Goal: Information Seeking & Learning: Check status

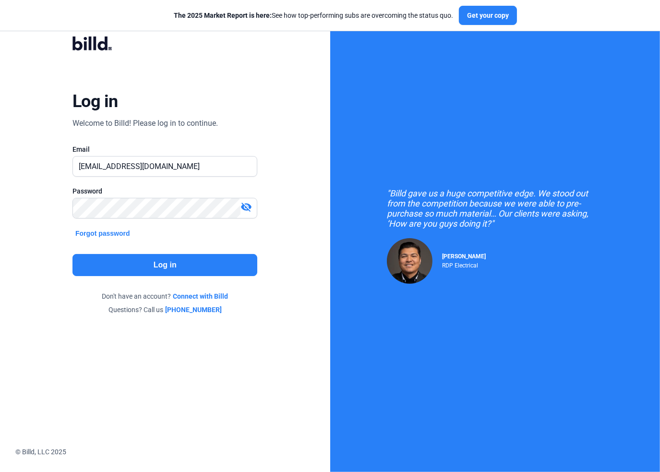
click at [167, 269] on button "Log in" at bounding box center [164, 265] width 185 height 22
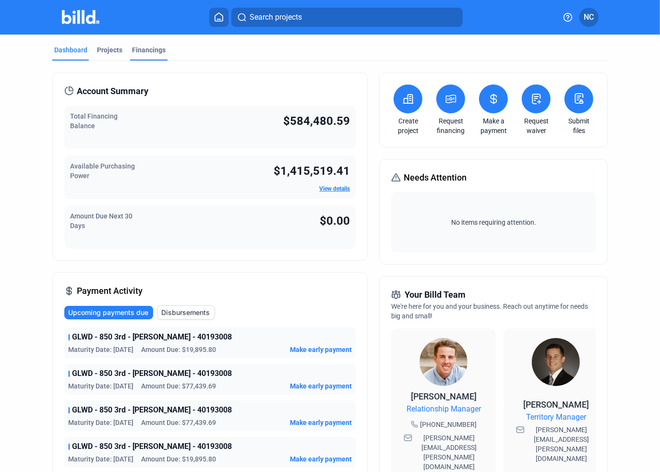
click at [159, 47] on div "Financings" at bounding box center [149, 50] width 34 height 10
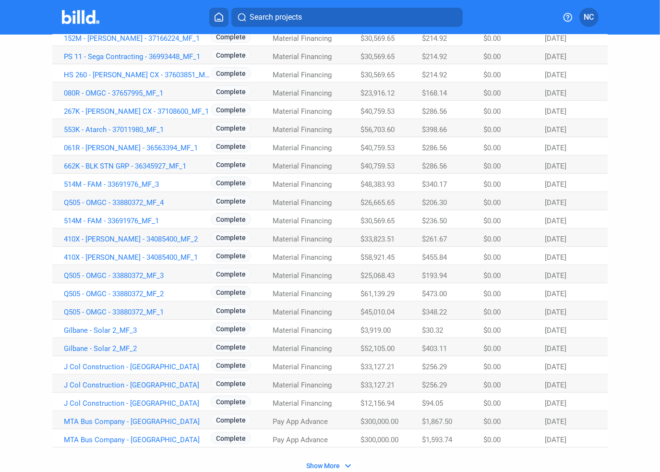
scroll to position [466, 0]
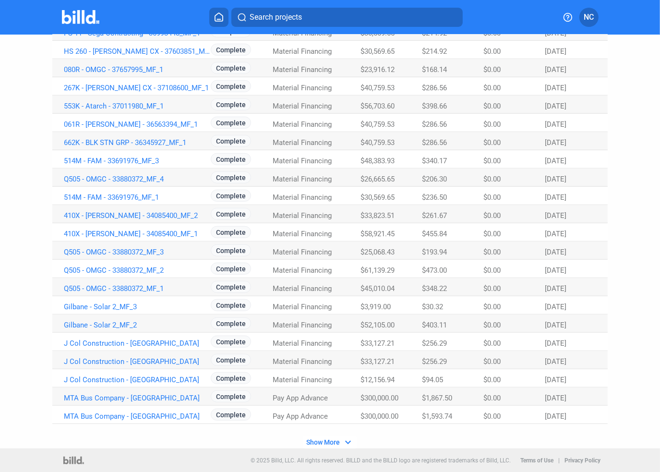
click at [322, 444] on span "Show More" at bounding box center [323, 442] width 34 height 8
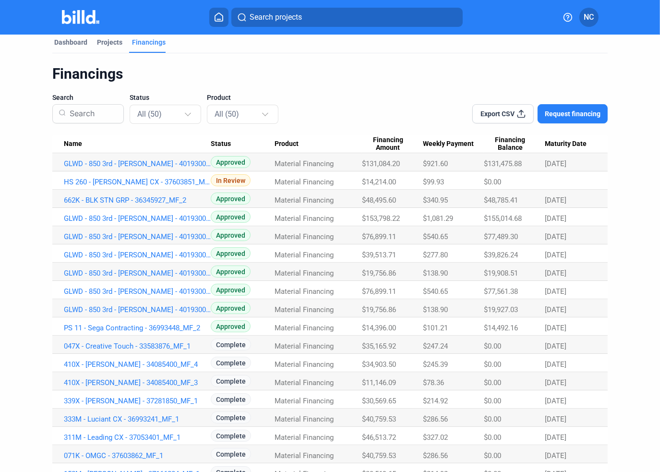
scroll to position [0, 0]
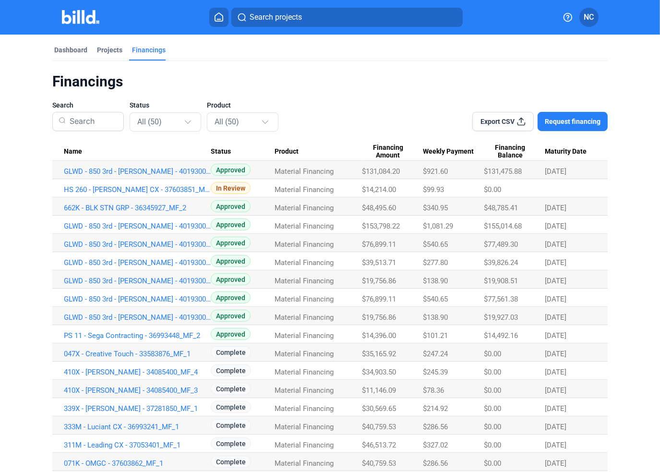
click at [566, 154] on Date "Maturity Date" at bounding box center [576, 151] width 63 height 18
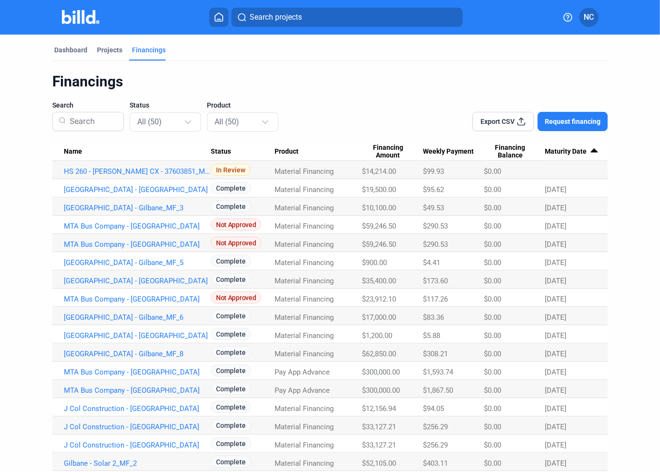
click at [577, 150] on span "Maturity Date" at bounding box center [566, 151] width 42 height 9
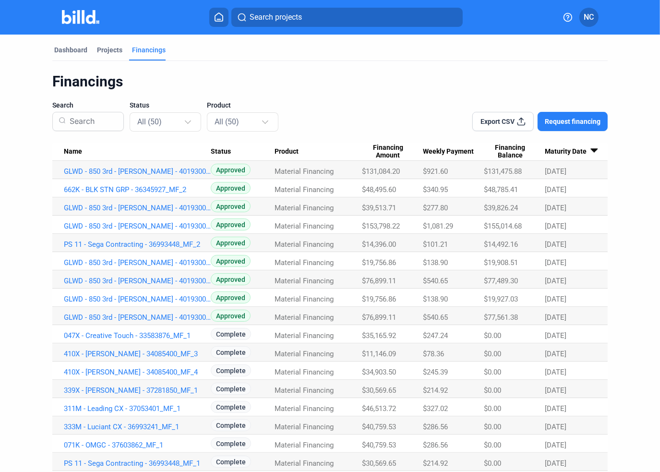
click at [567, 176] on span "[DATE]" at bounding box center [556, 171] width 22 height 9
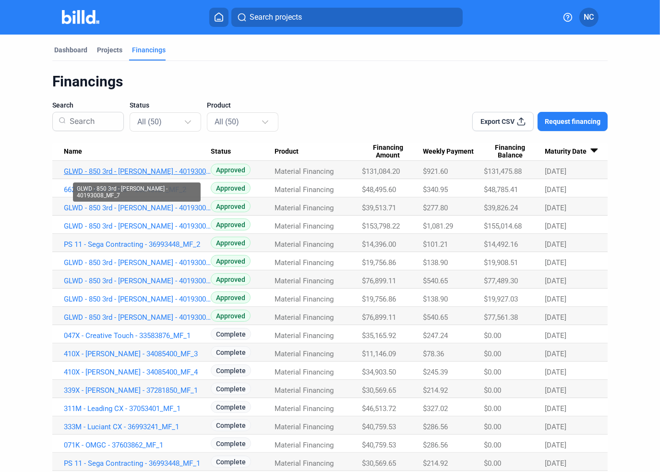
click at [150, 169] on link "GLWD - 850 3rd - [PERSON_NAME] - 40193008_MF_7" at bounding box center [137, 171] width 147 height 9
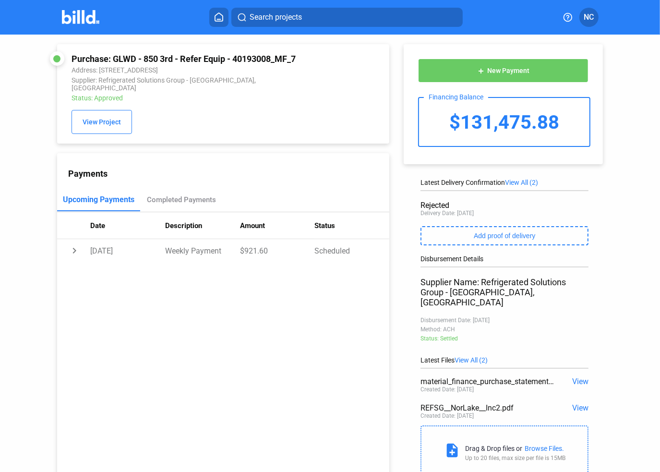
click at [620, 270] on div "add New Payment Financing Balance $131,475.88 Latest Delivery Confirmation View…" at bounding box center [507, 257] width 237 height 445
click at [576, 403] on span "View" at bounding box center [580, 407] width 16 height 9
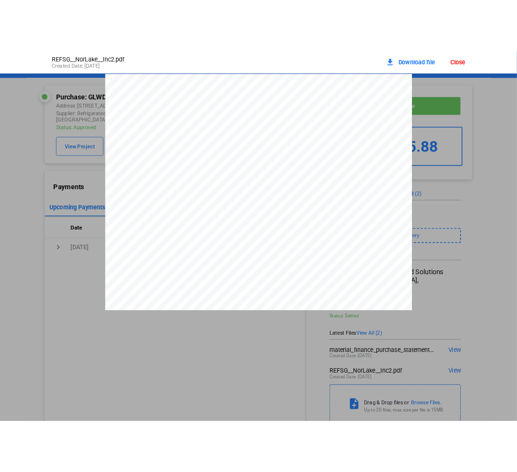
scroll to position [5, 0]
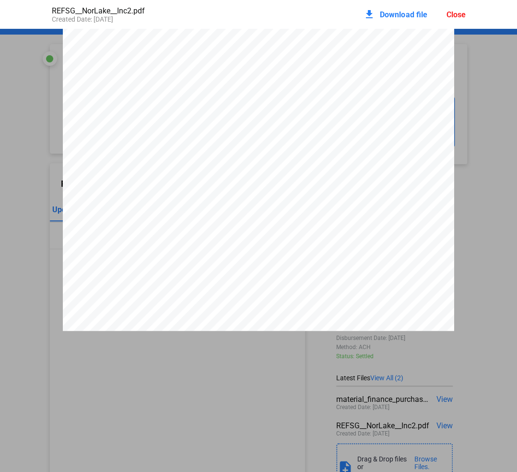
drag, startPoint x: 36, startPoint y: 96, endPoint x: 46, endPoint y: 87, distance: 13.6
click at [447, 14] on div "Close" at bounding box center [455, 14] width 19 height 9
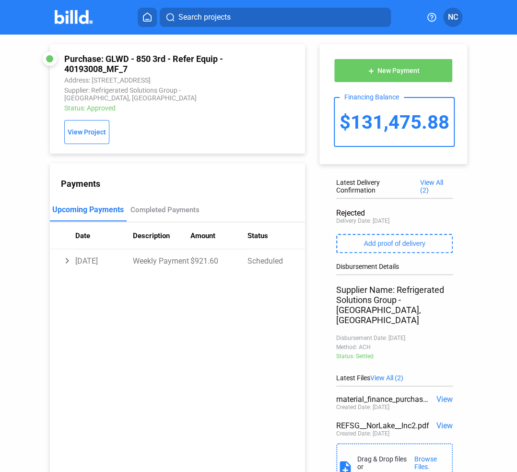
click at [437, 421] on span "View" at bounding box center [445, 425] width 16 height 9
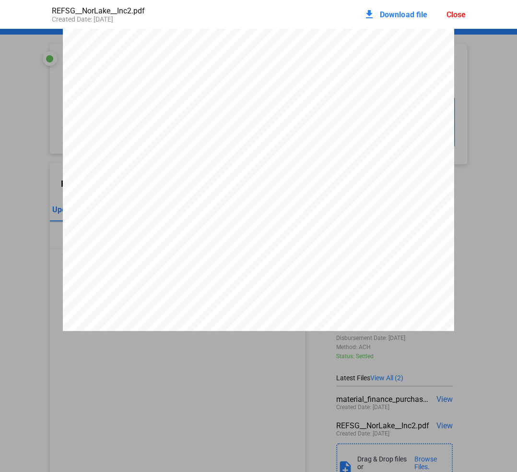
click at [460, 12] on div "Close" at bounding box center [455, 14] width 19 height 9
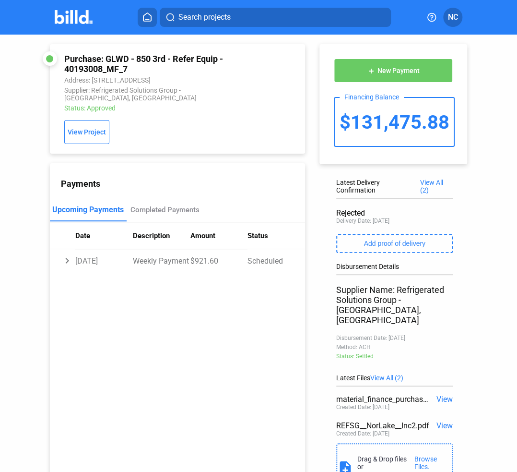
scroll to position [0, 0]
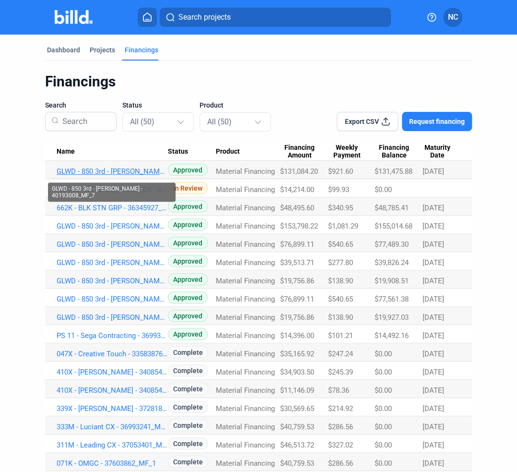
click at [119, 169] on link "GLWD - 850 3rd - [PERSON_NAME] - 40193008_MF_7" at bounding box center [112, 171] width 111 height 9
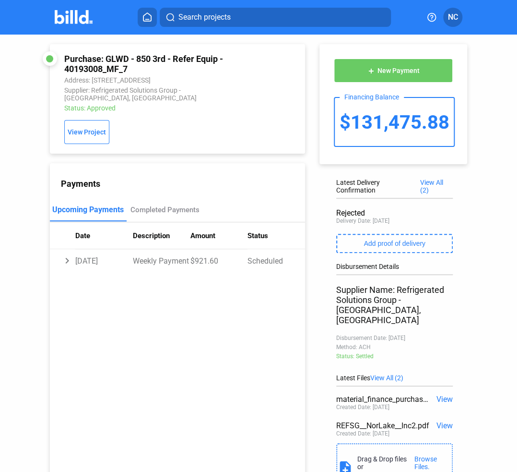
click at [432, 180] on span "View All (2)" at bounding box center [436, 185] width 33 height 15
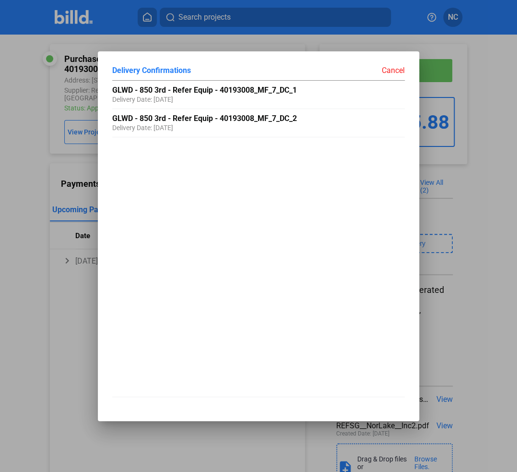
click at [391, 71] on div "Cancel" at bounding box center [332, 71] width 146 height 10
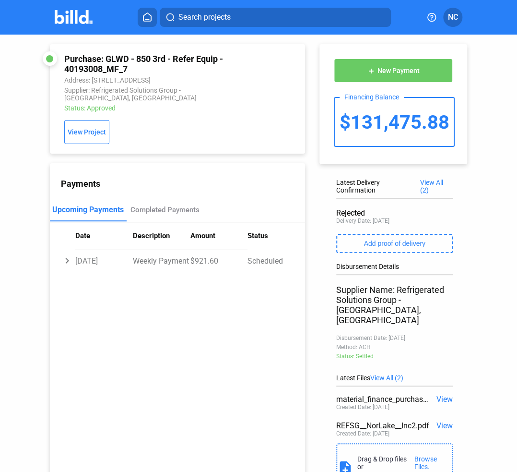
drag, startPoint x: 102, startPoint y: 71, endPoint x: 63, endPoint y: 68, distance: 39.0
click at [63, 68] on div "Purchase: GLWD - 850 3rd - Refer Equip - 40193008_MF_7 Address: 850 3rd Ave, Br…" at bounding box center [177, 98] width 255 height 109
copy div "40193008"
click at [268, 377] on div "Payments Upcoming Payments Completed Payments Date Description Amount Status ch…" at bounding box center [177, 331] width 255 height 337
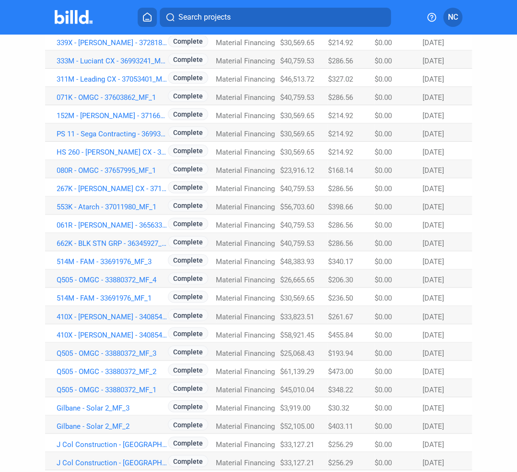
scroll to position [466, 0]
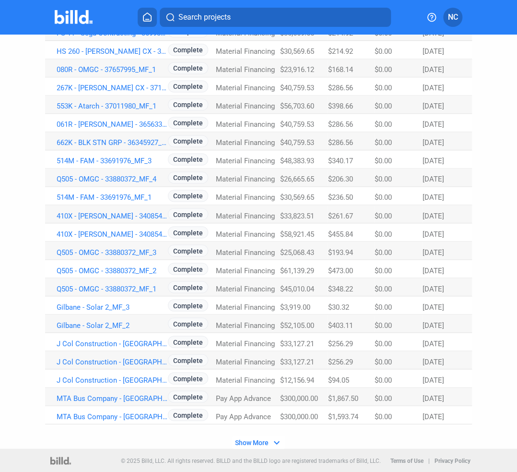
click at [253, 441] on span "Show More" at bounding box center [252, 442] width 34 height 8
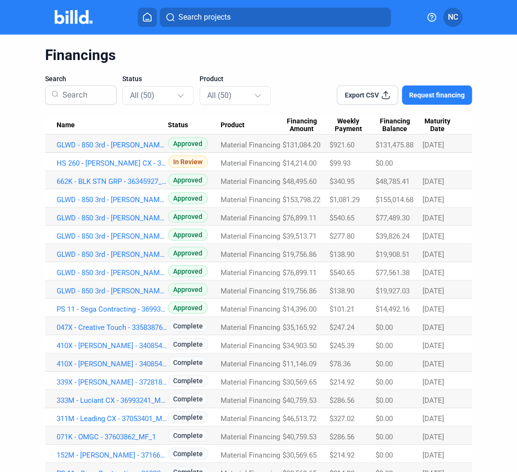
scroll to position [0, 0]
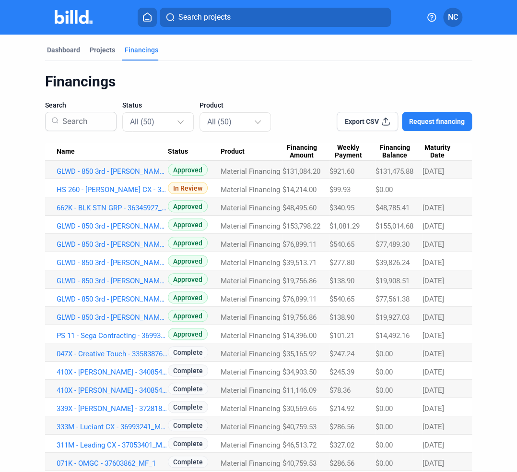
click at [436, 153] on span "Maturity Date" at bounding box center [437, 151] width 29 height 16
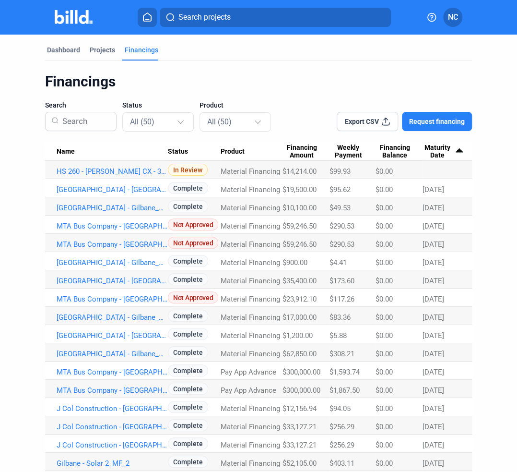
click at [434, 145] on span "Maturity Date" at bounding box center [437, 151] width 29 height 16
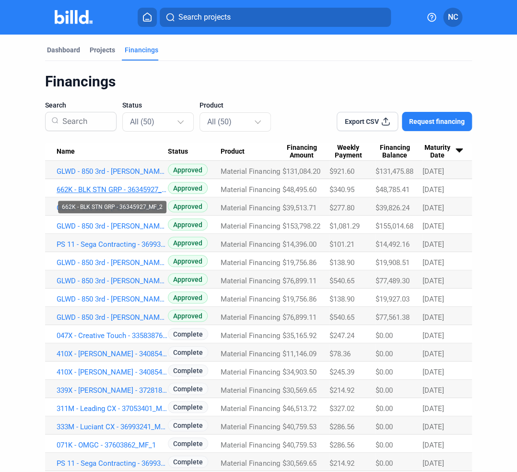
click at [125, 176] on link "662K - BLK STN GRP - 36345927_MF_2" at bounding box center [112, 171] width 111 height 9
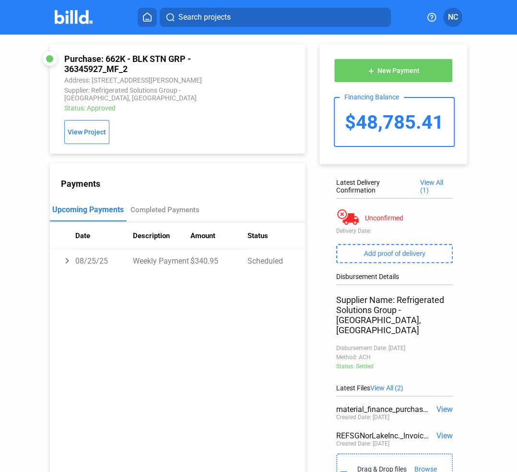
click at [437, 431] on span "View" at bounding box center [445, 435] width 16 height 9
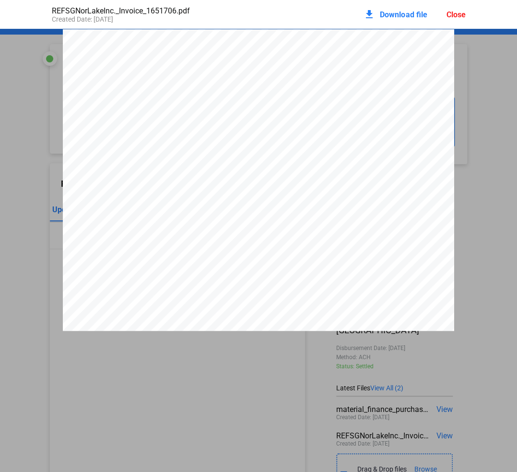
scroll to position [5, 0]
click at [118, 83] on span "Invoice: 1651706" at bounding box center [102, 81] width 49 height 6
click at [476, 144] on div "INVOICE Invoice: 1651706 1 of 3 Page: Remit To: RSG dba: Nor-Lake, Inc. & Maste…" at bounding box center [258, 349] width 517 height 1513
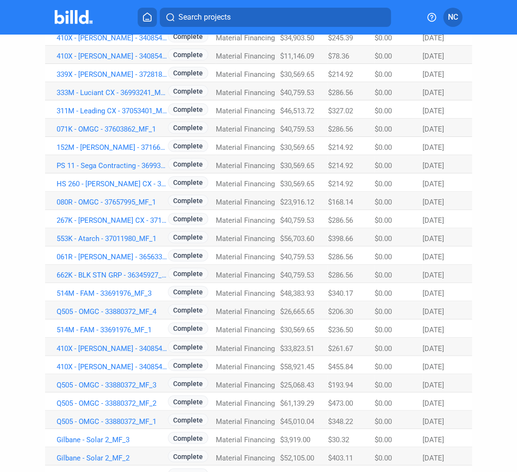
scroll to position [466, 0]
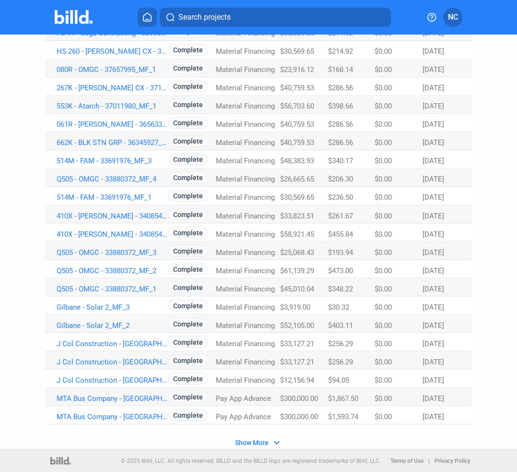
click at [257, 440] on span "Show More" at bounding box center [252, 442] width 34 height 8
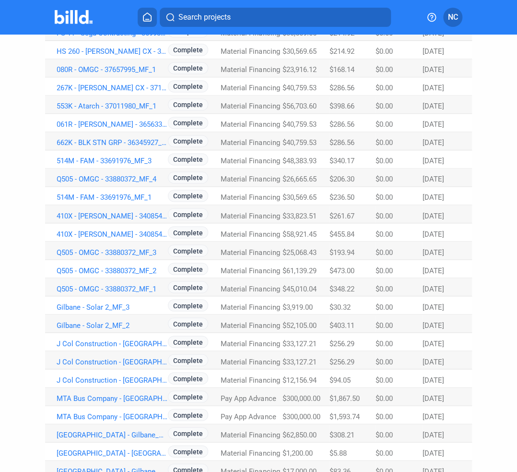
scroll to position [0, 0]
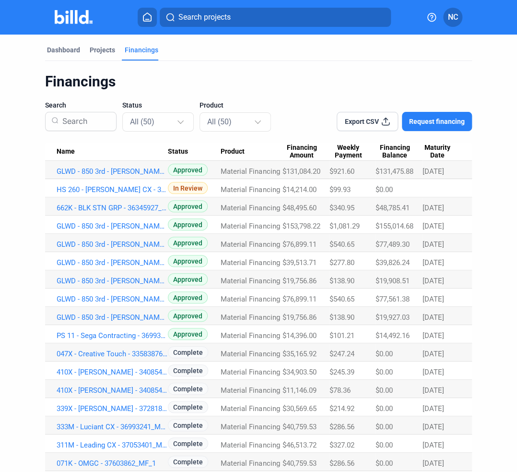
click at [438, 158] on span "Maturity Date" at bounding box center [437, 151] width 29 height 16
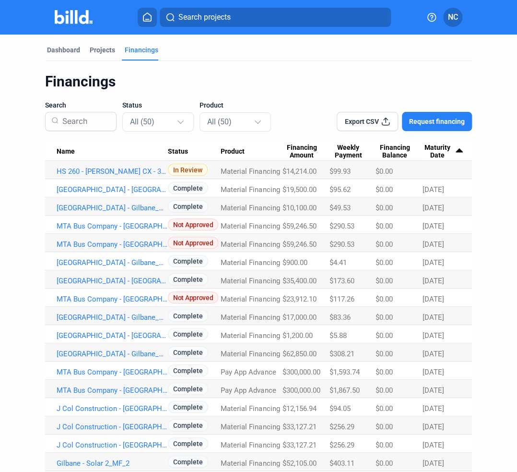
click at [438, 153] on span "Maturity Date" at bounding box center [437, 151] width 29 height 16
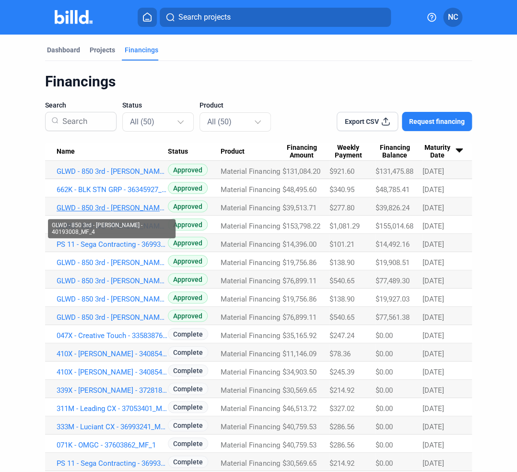
click at [109, 176] on link "GLWD - 850 3rd - [PERSON_NAME] - 40193008_MF_4" at bounding box center [112, 171] width 111 height 9
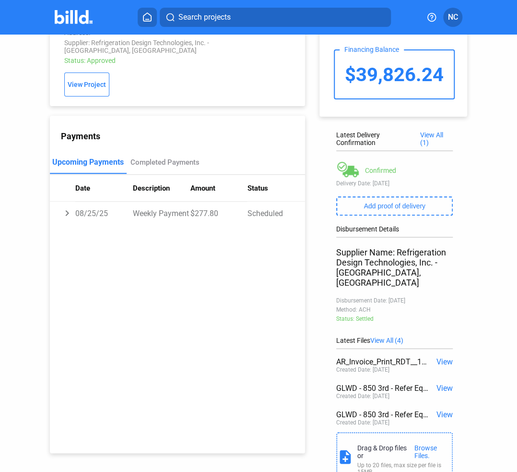
scroll to position [48, 0]
click at [441, 356] on span "View" at bounding box center [445, 360] width 16 height 9
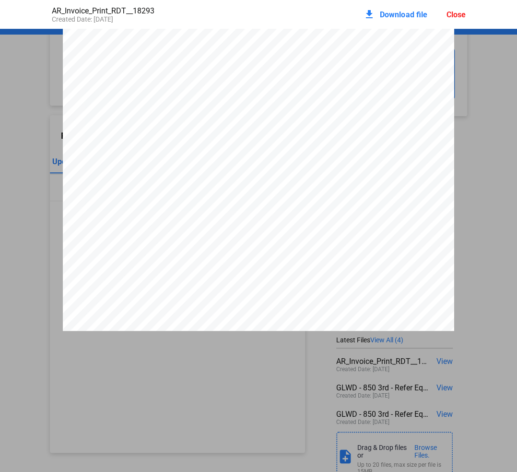
scroll to position [21, 0]
click at [474, 80] on div "Refrigeration Design Technologies, Inc. PO Box 622 Waxahachie, TX 75168 USA 972…" at bounding box center [258, 261] width 517 height 507
click at [460, 12] on div "Close" at bounding box center [455, 14] width 19 height 9
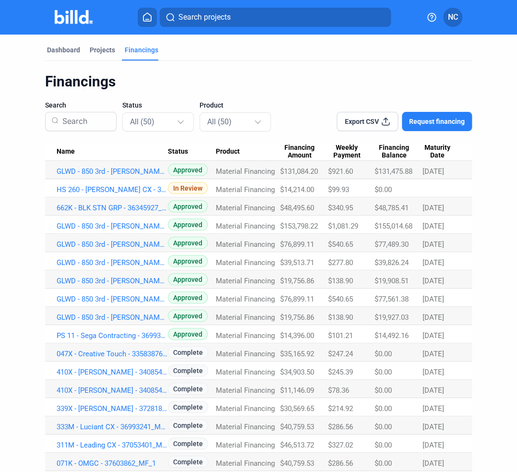
click at [436, 155] on span "Maturity Date" at bounding box center [437, 151] width 30 height 16
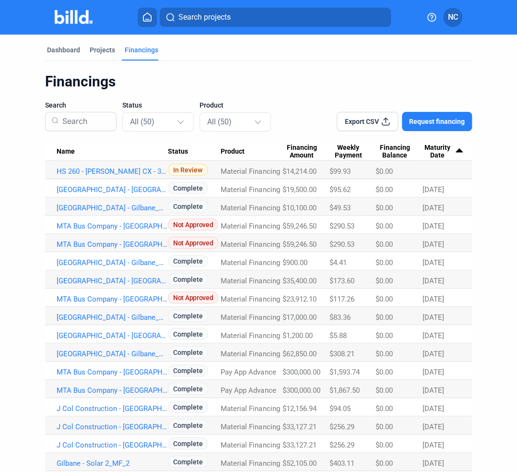
click at [436, 155] on span "Maturity Date" at bounding box center [437, 151] width 29 height 16
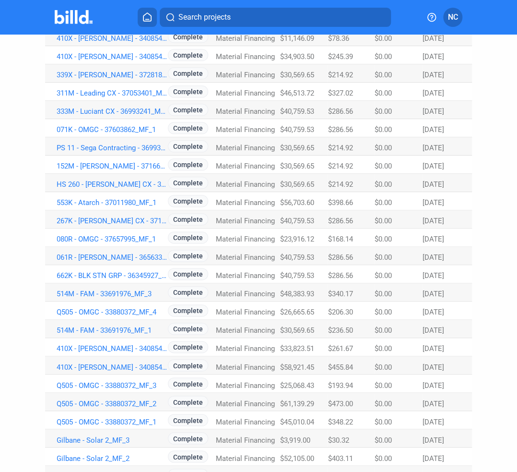
scroll to position [466, 0]
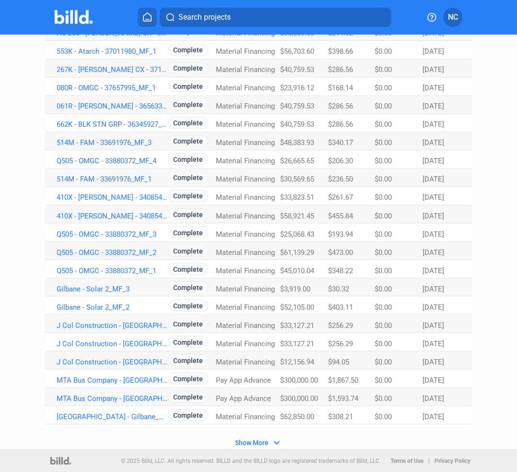
click at [255, 444] on span "Show More" at bounding box center [252, 442] width 34 height 8
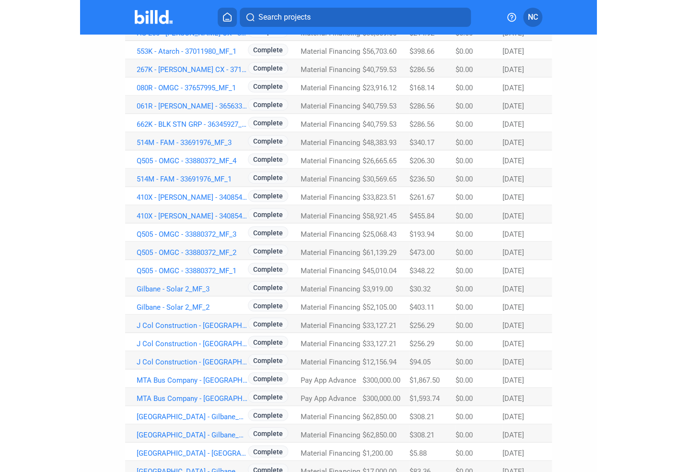
scroll to position [0, 0]
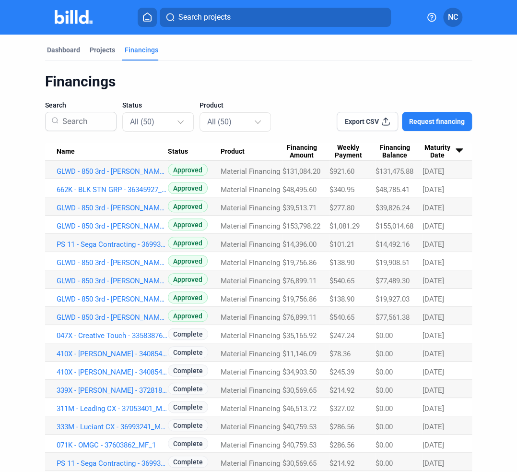
click at [432, 155] on span "Maturity Date" at bounding box center [437, 151] width 29 height 16
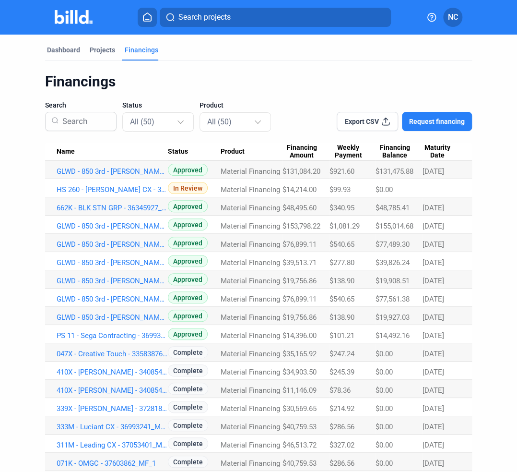
click at [435, 157] on span "Maturity Date" at bounding box center [437, 151] width 29 height 16
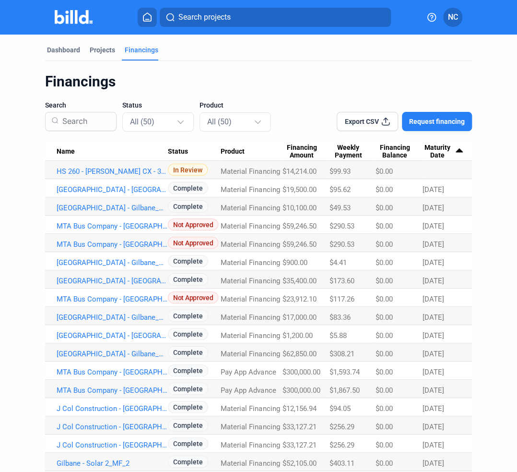
click at [428, 159] on Date "Maturity Date" at bounding box center [447, 151] width 49 height 18
click at [430, 153] on span "Maturity Date" at bounding box center [437, 151] width 29 height 16
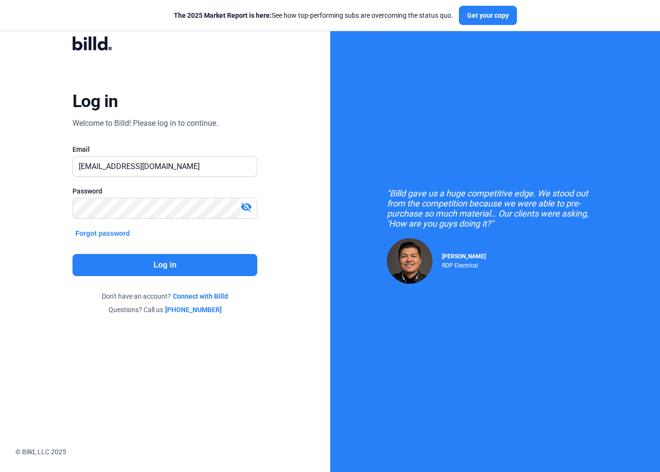
click at [202, 266] on button "Log in" at bounding box center [164, 265] width 185 height 22
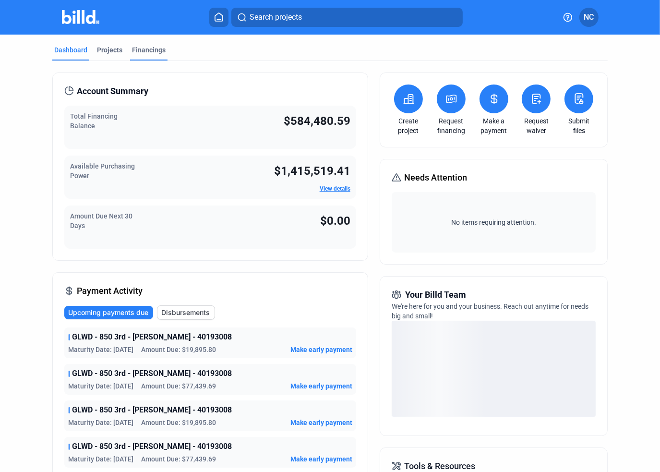
click at [151, 56] on div "Financings" at bounding box center [148, 52] width 37 height 15
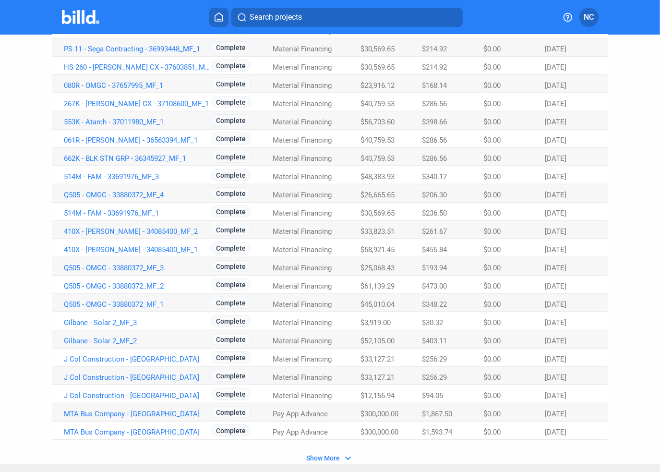
scroll to position [466, 0]
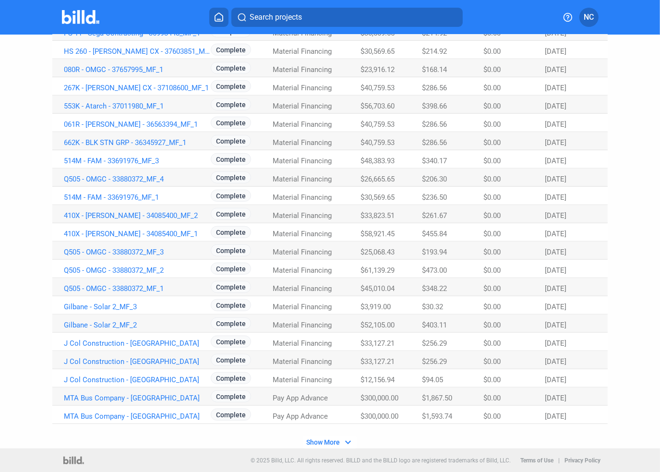
click at [315, 440] on span "Show More" at bounding box center [323, 442] width 34 height 8
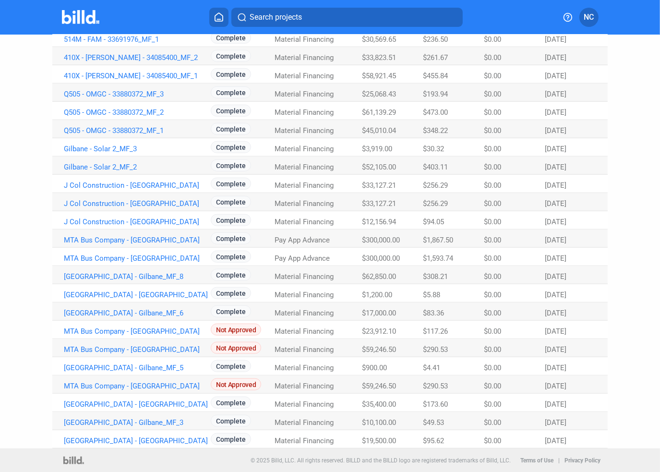
scroll to position [0, 0]
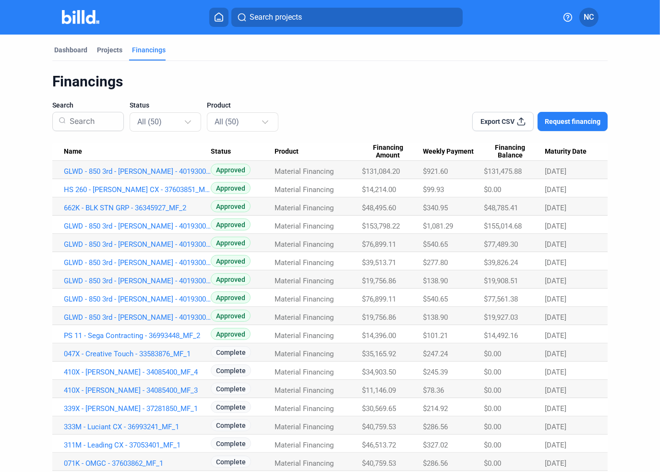
click at [558, 147] on span "Maturity Date" at bounding box center [566, 151] width 42 height 9
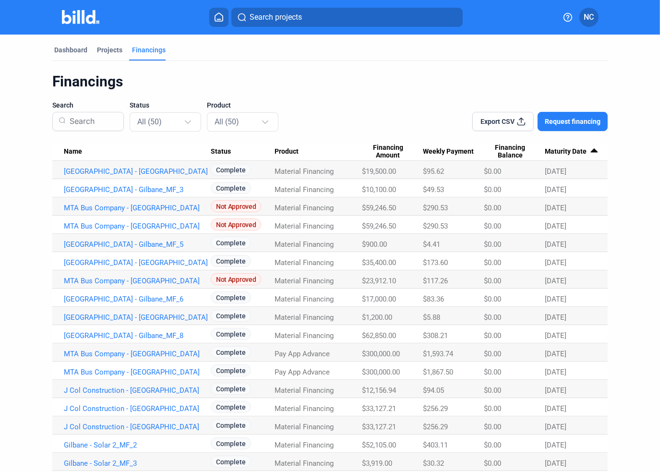
click at [558, 147] on span "Maturity Date" at bounding box center [566, 151] width 42 height 9
